Goal: Task Accomplishment & Management: Manage account settings

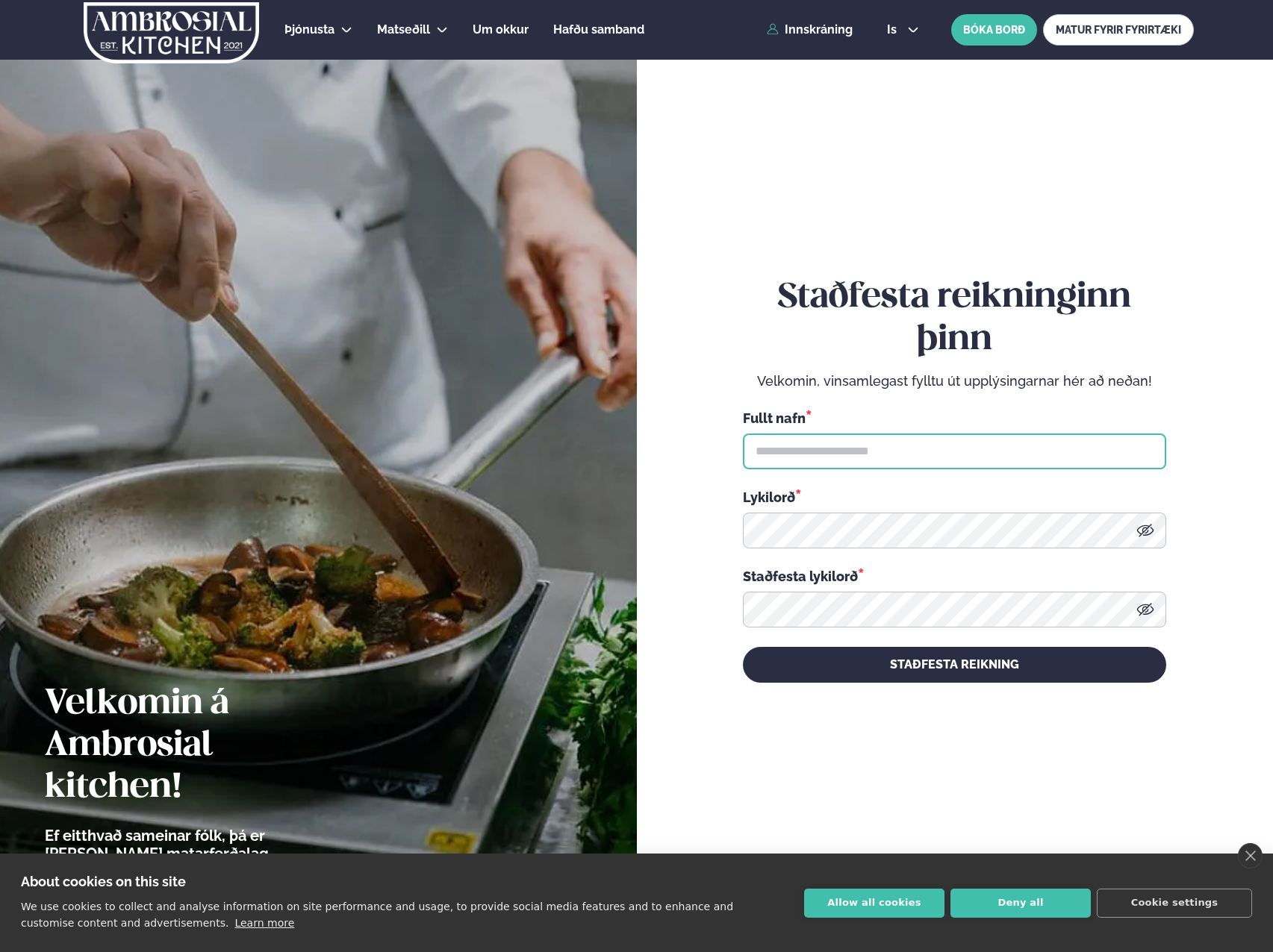
type input "**********"
click at [193, 40] on img at bounding box center [171, 33] width 178 height 61
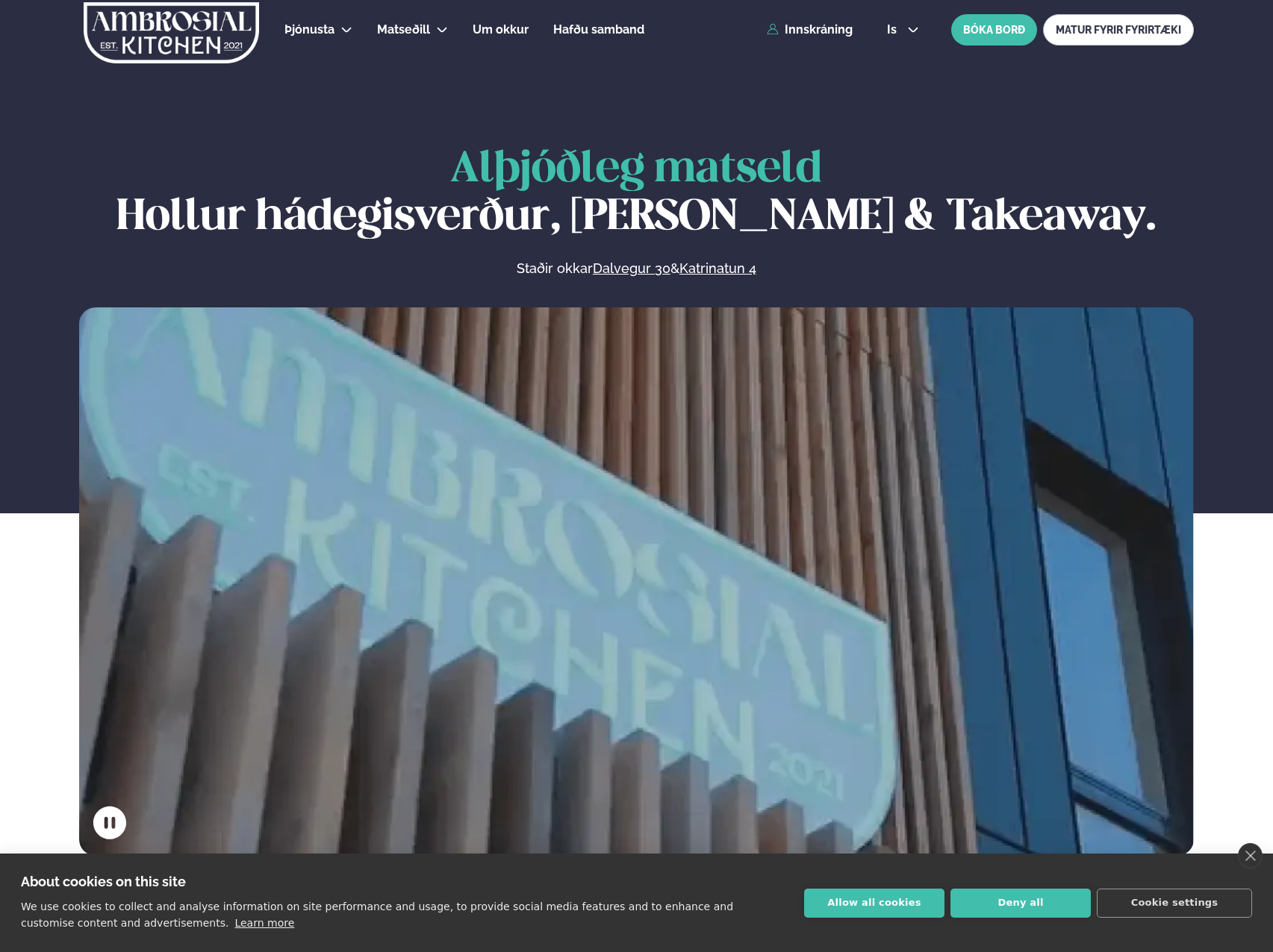
click at [859, 35] on div "Þjónusta Hádegismatur fyrir fyrirtæki Fyrirtækja veitingar Einkapartý Matseðill…" at bounding box center [636, 30] width 1204 height 60
click at [837, 35] on link "Innskráning" at bounding box center [809, 30] width 85 height 14
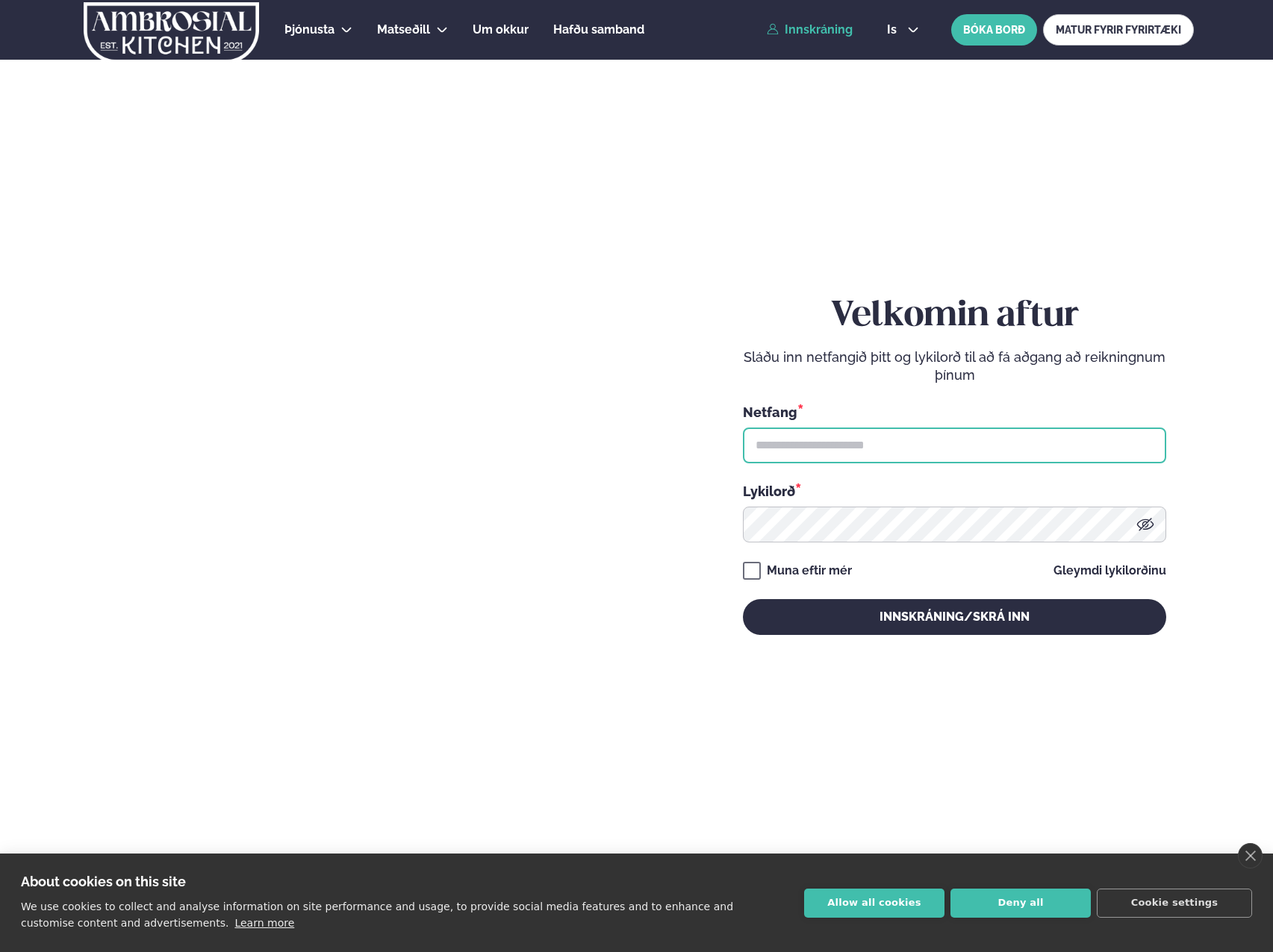
type input "**********"
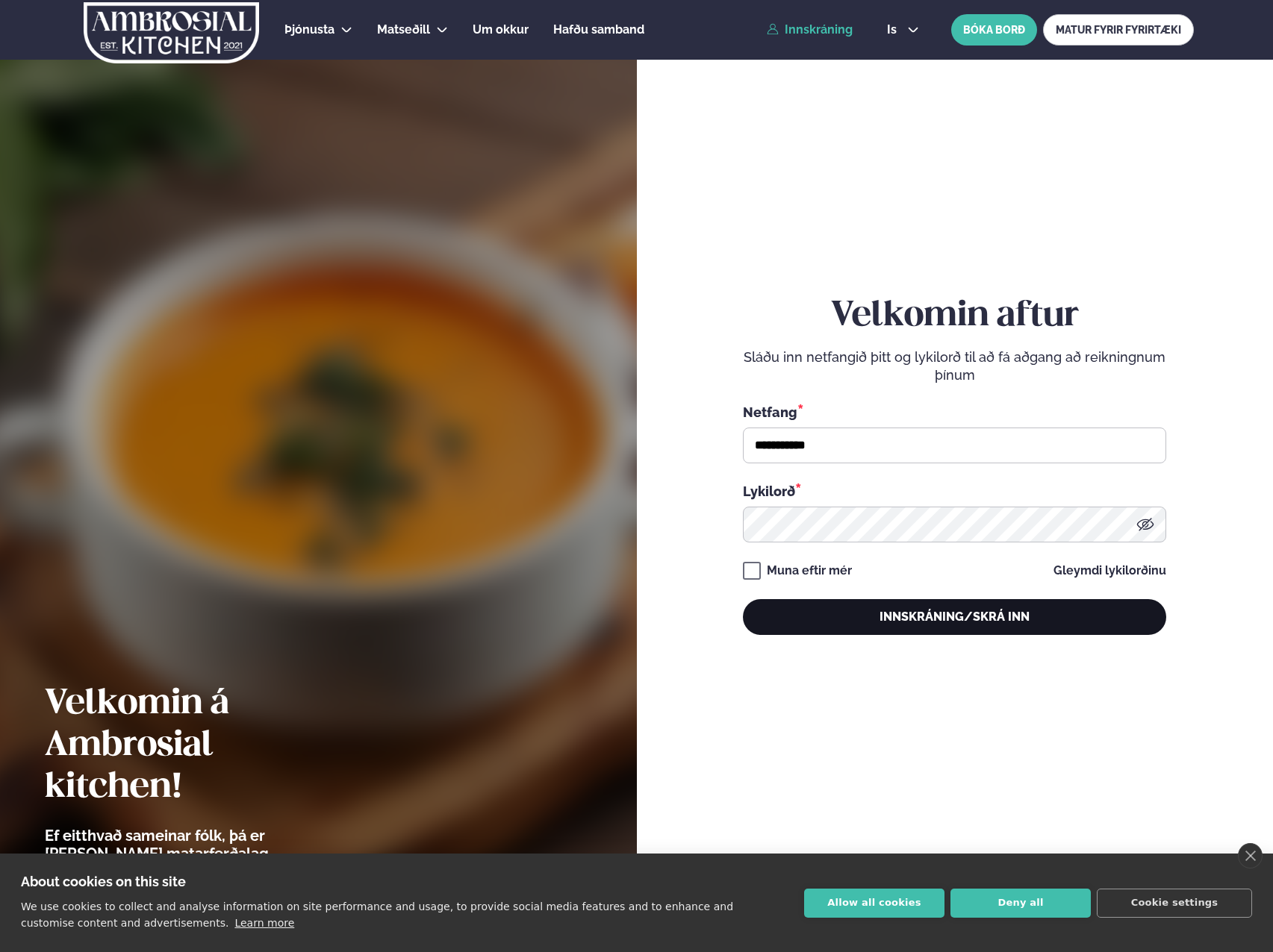
click at [843, 629] on button "Innskráning/Skrá inn" at bounding box center [954, 617] width 423 height 35
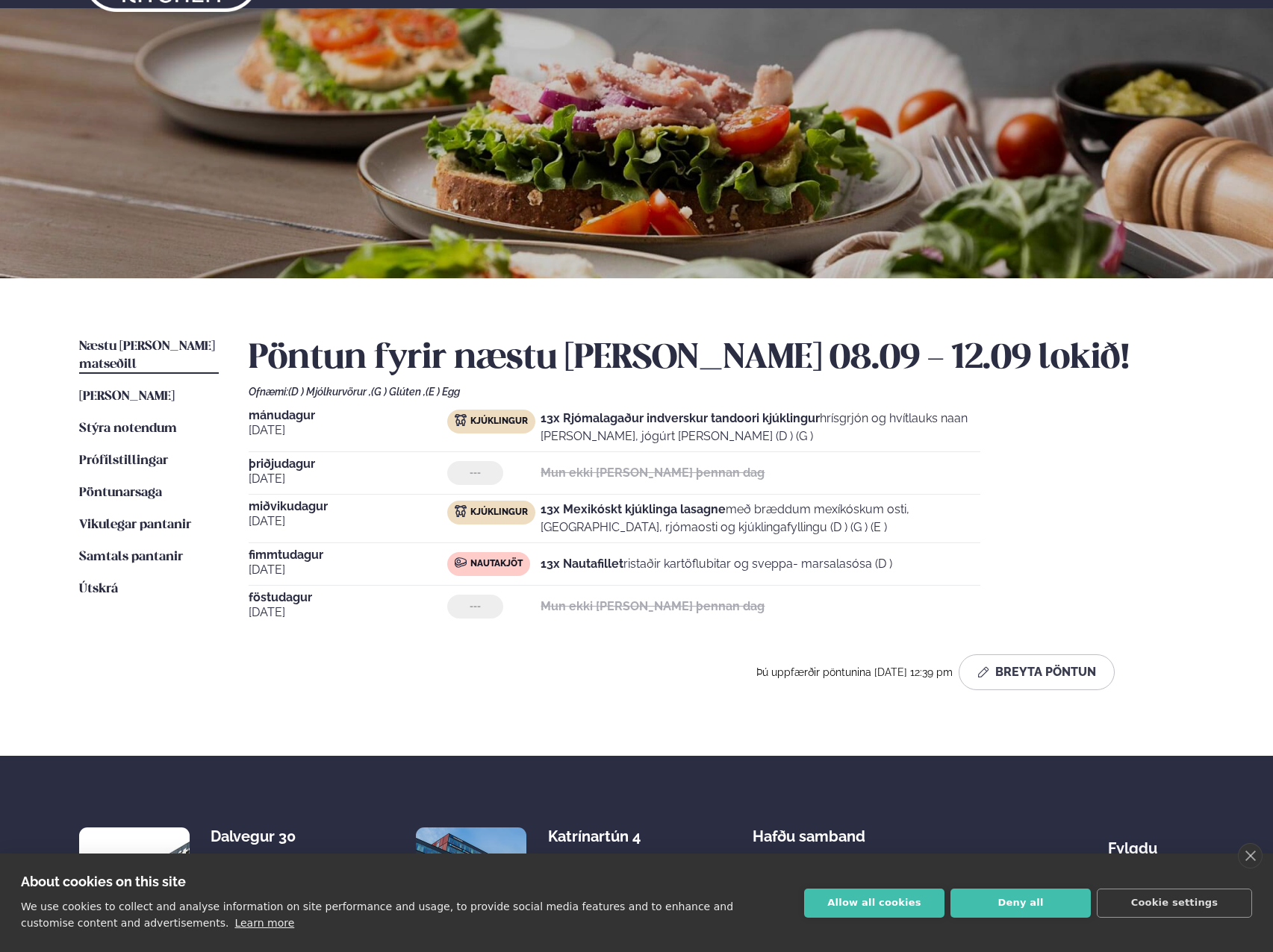
scroll to position [75, 0]
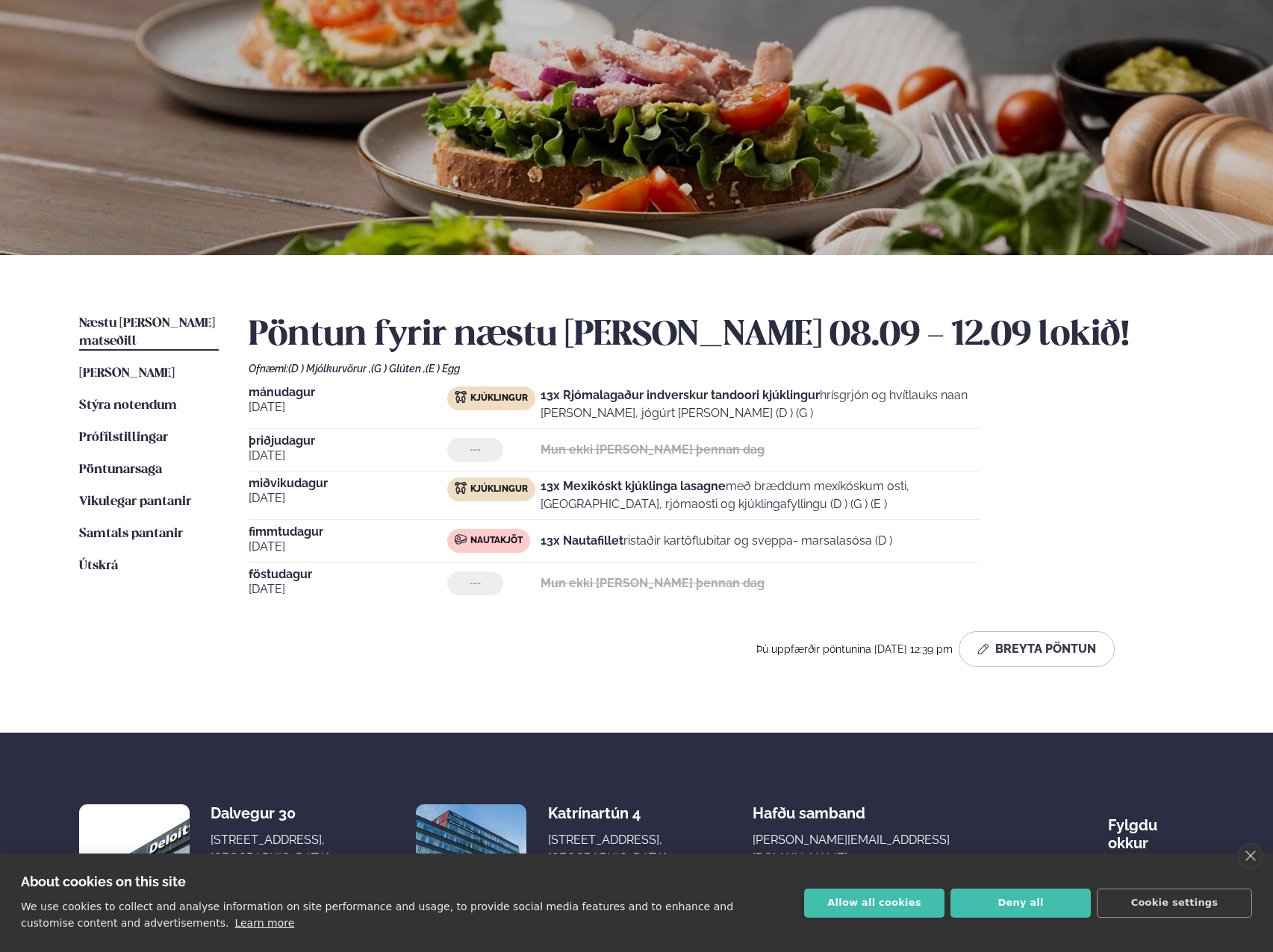
click at [141, 330] on link "Næstu [PERSON_NAME] matseðill Næsta vika" at bounding box center [148, 333] width 139 height 35
click at [147, 320] on span "Næstu [PERSON_NAME] matseðill" at bounding box center [147, 333] width 136 height 31
click at [1084, 655] on button "Breyta Pöntun" at bounding box center [1037, 649] width 156 height 35
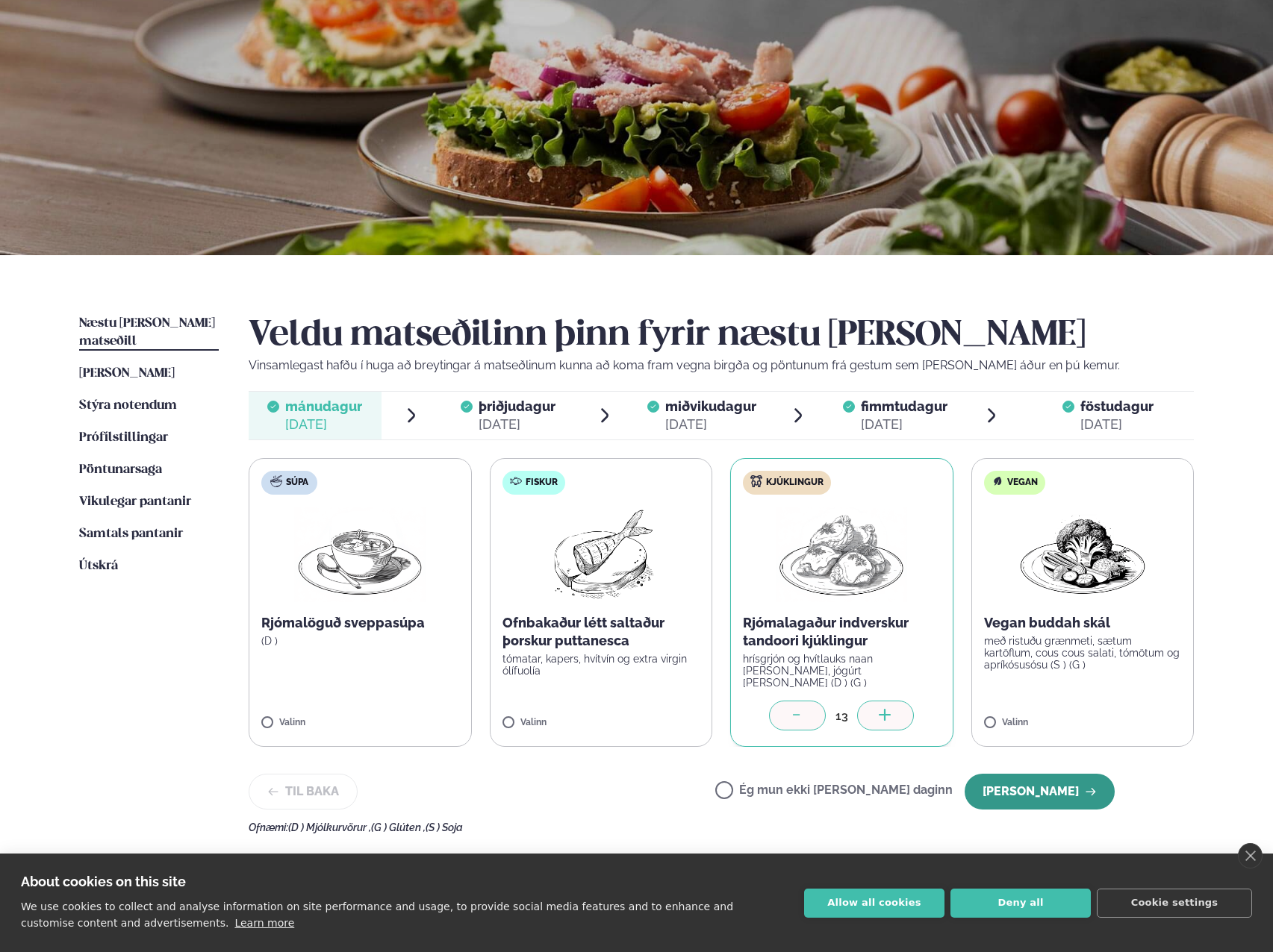
click at [1059, 792] on button "[PERSON_NAME]" at bounding box center [1039, 792] width 150 height 35
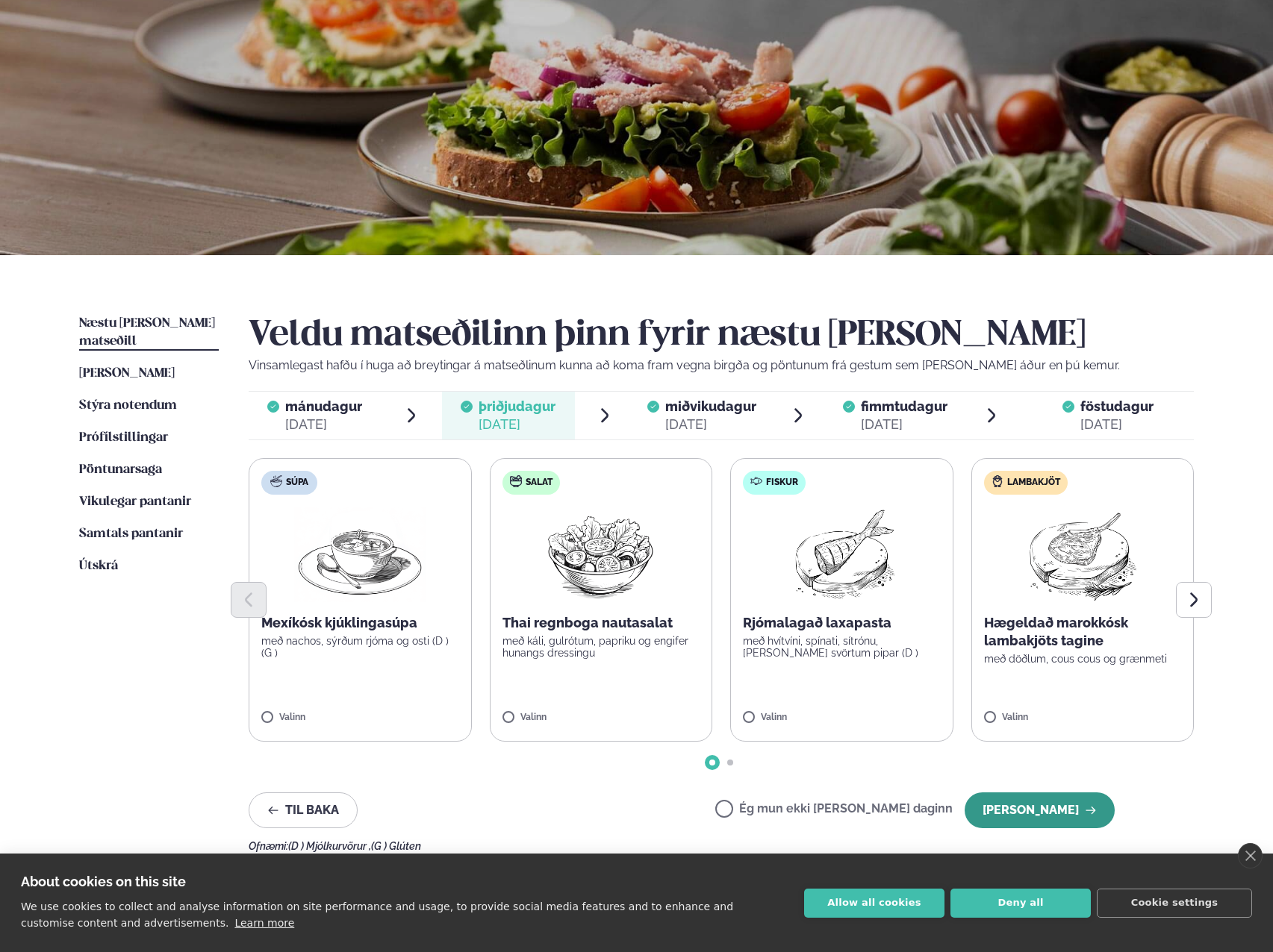
click at [1054, 811] on button "[PERSON_NAME]" at bounding box center [1039, 810] width 150 height 35
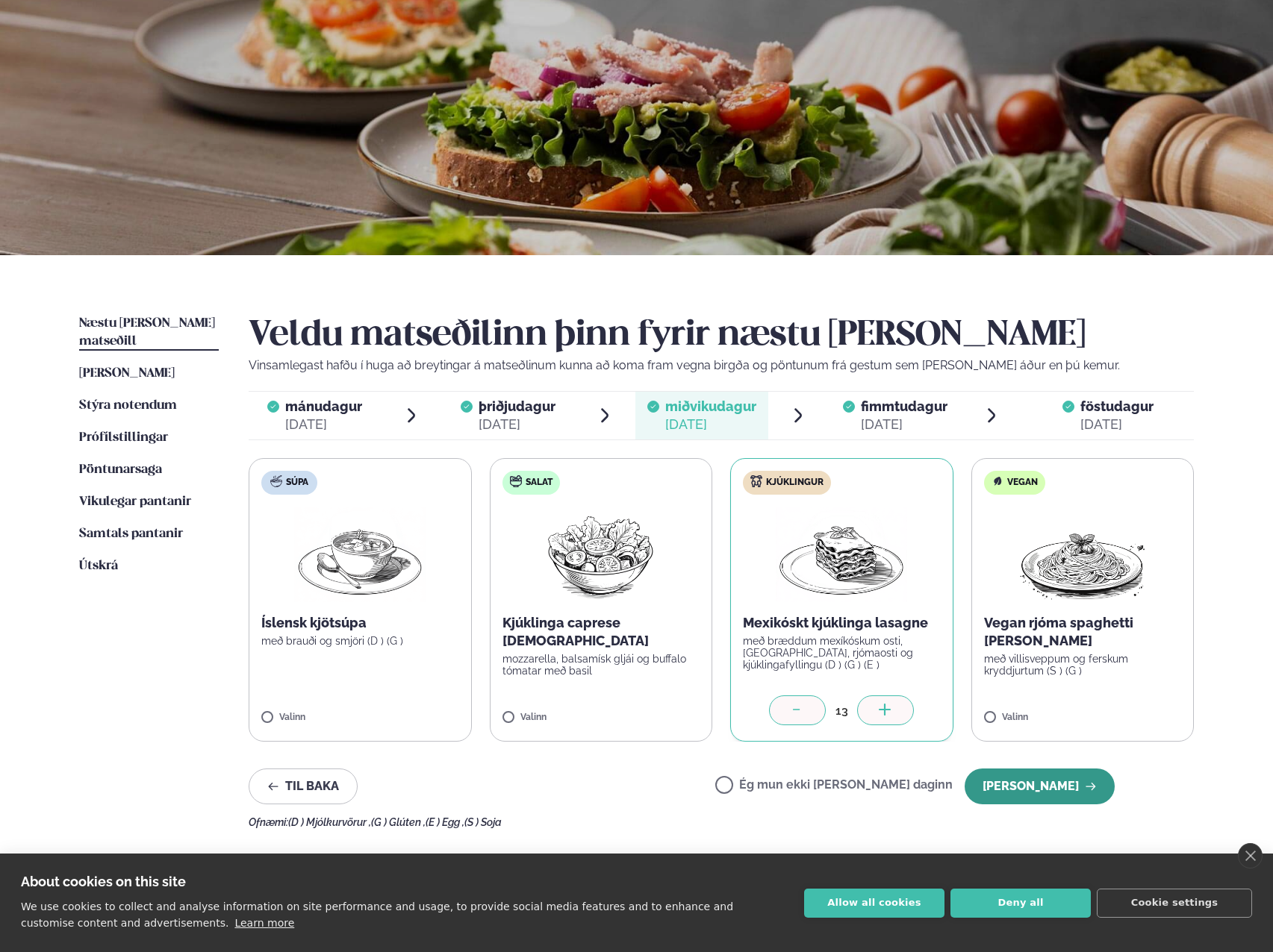
click at [1047, 780] on button "[PERSON_NAME]" at bounding box center [1039, 787] width 150 height 35
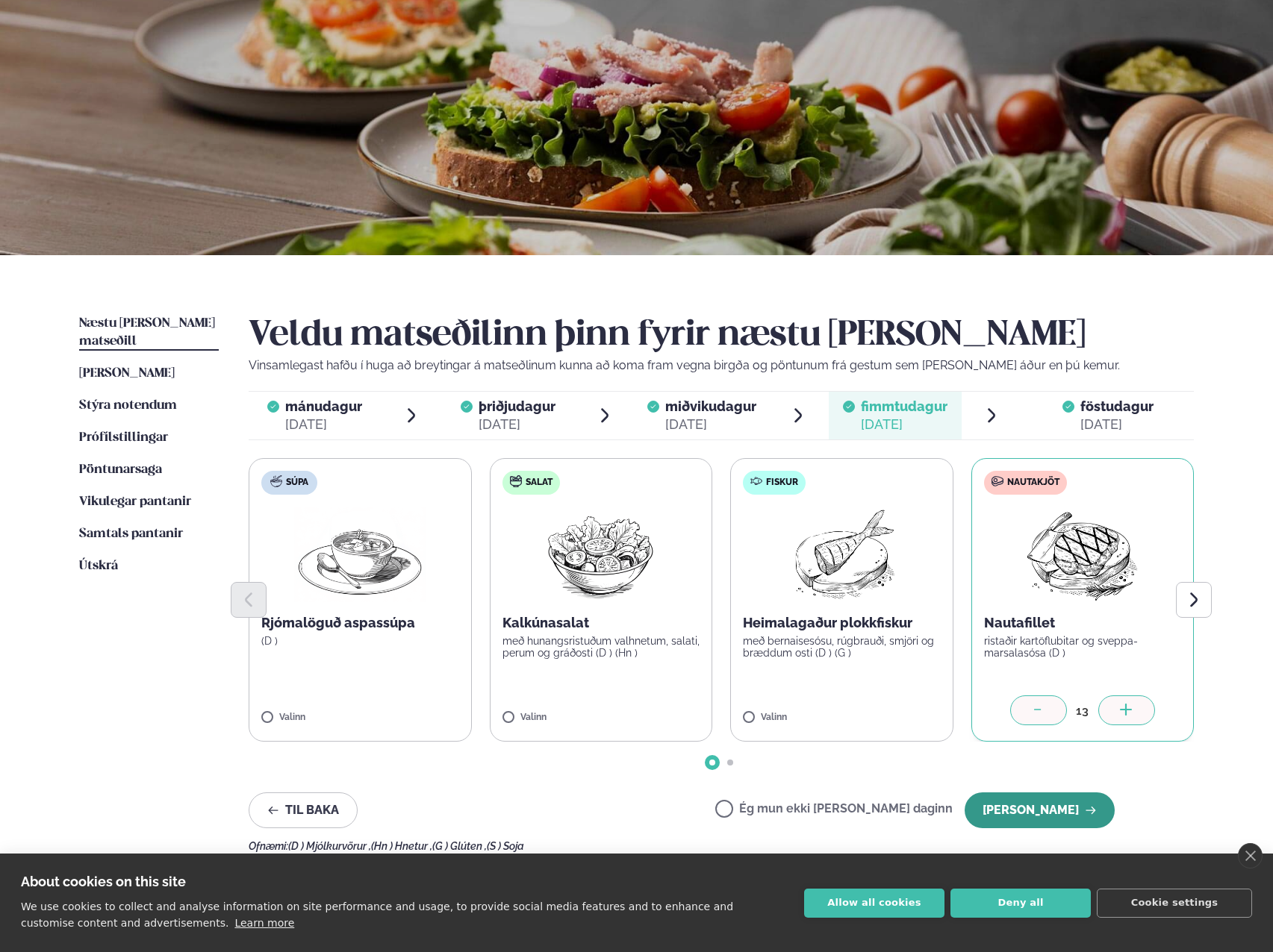
click at [1017, 811] on button "[PERSON_NAME]" at bounding box center [1039, 810] width 150 height 35
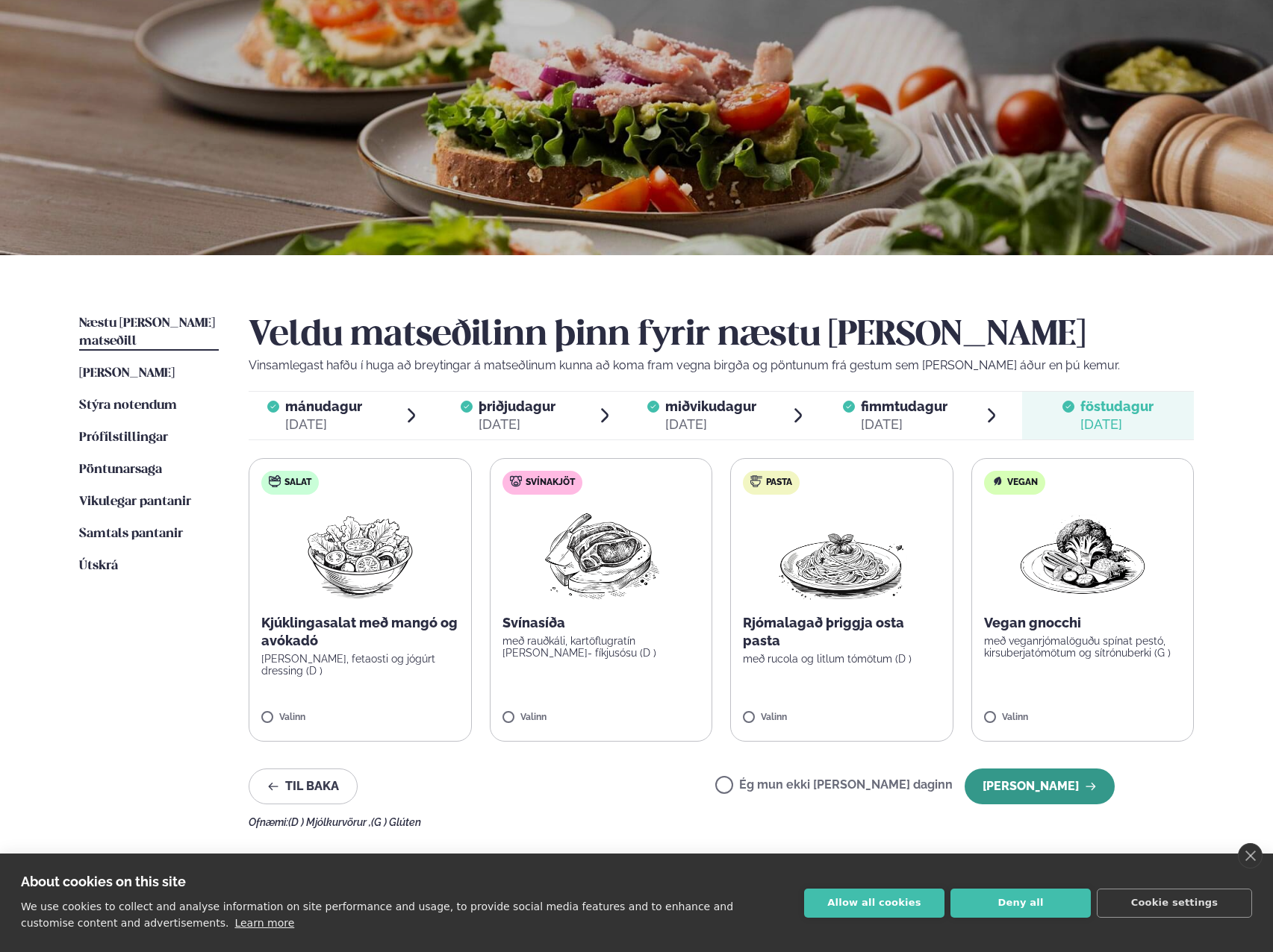
click at [1054, 795] on button "[PERSON_NAME]" at bounding box center [1039, 787] width 150 height 35
